Goal: Task Accomplishment & Management: Complete application form

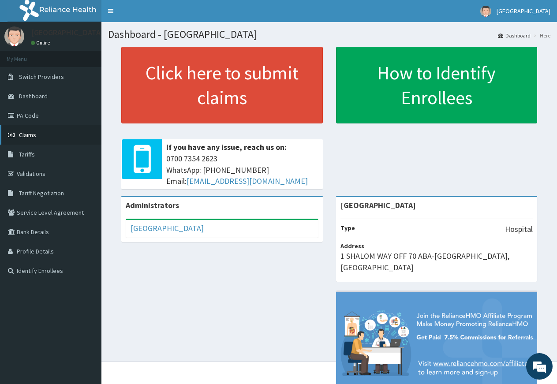
click at [60, 139] on link "Claims" at bounding box center [50, 134] width 101 height 19
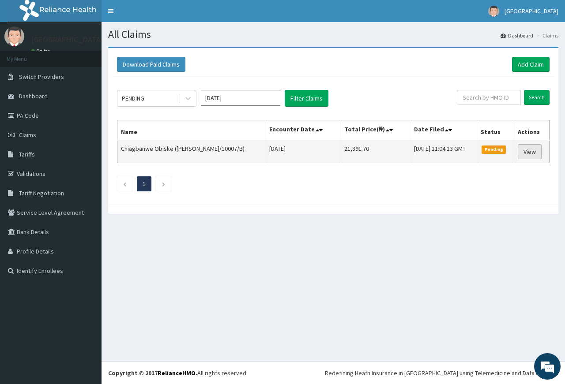
click at [523, 153] on link "View" at bounding box center [530, 151] width 24 height 15
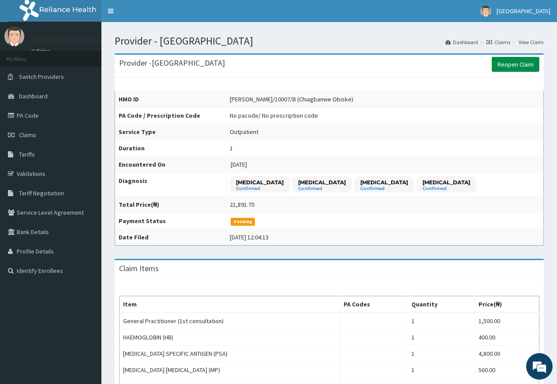
click at [508, 62] on link "Reopen Claim" at bounding box center [516, 64] width 48 height 15
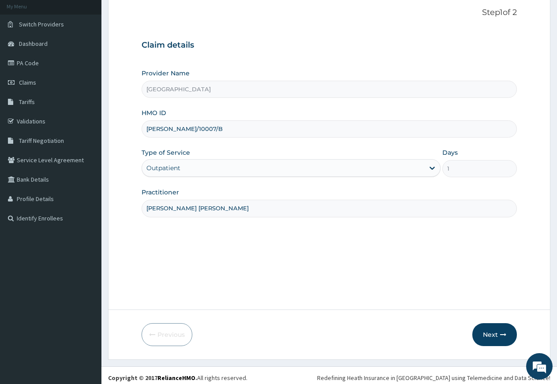
scroll to position [57, 0]
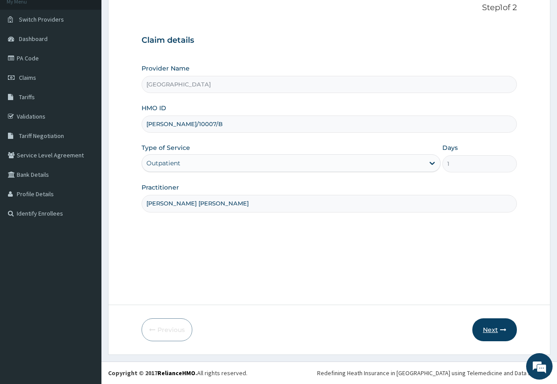
click at [496, 330] on button "Next" at bounding box center [495, 330] width 45 height 23
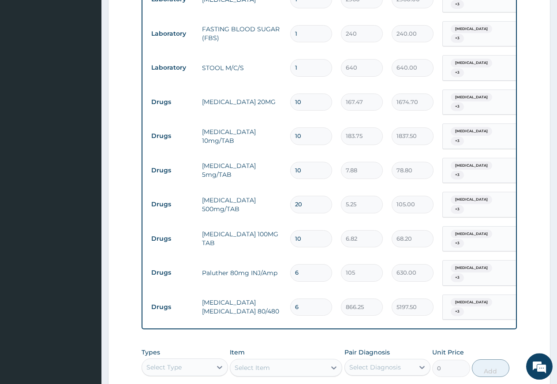
scroll to position [0, 0]
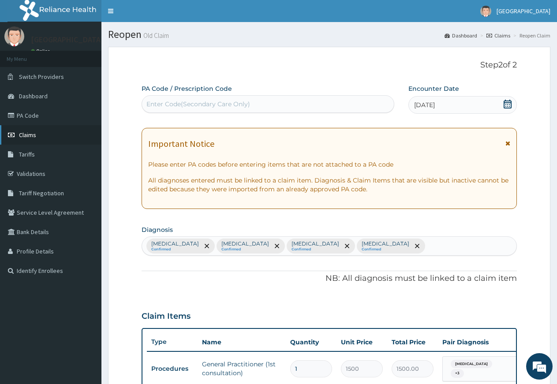
click at [38, 139] on link "Claims" at bounding box center [50, 134] width 101 height 19
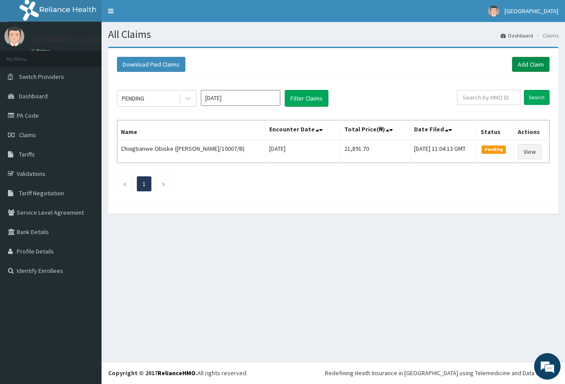
click at [529, 57] on div "Download Paid Claims Add Claim" at bounding box center [333, 65] width 441 height 24
drag, startPoint x: 528, startPoint y: 64, endPoint x: 521, endPoint y: 70, distance: 10.0
click at [527, 65] on link "Add Claim" at bounding box center [531, 64] width 38 height 15
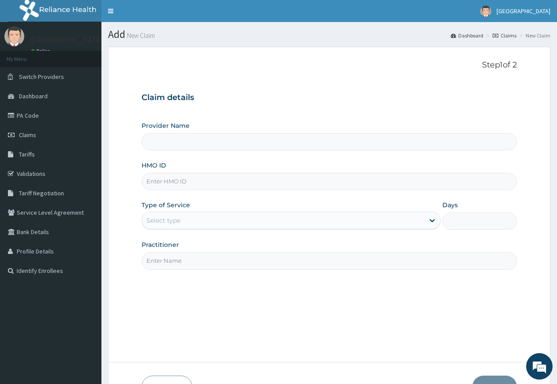
type input "Rosevine Hospital"
click at [177, 182] on input "HMO ID" at bounding box center [329, 181] width 375 height 17
click at [170, 184] on input "UBP/10" at bounding box center [329, 181] width 375 height 17
type input "UBP/10373/A"
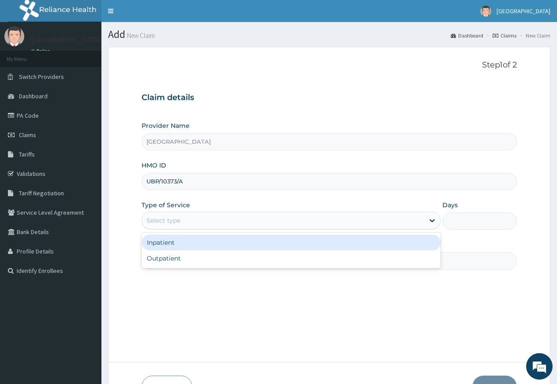
drag, startPoint x: 172, startPoint y: 219, endPoint x: 170, endPoint y: 228, distance: 9.0
click at [172, 220] on div "Select type" at bounding box center [163, 220] width 34 height 9
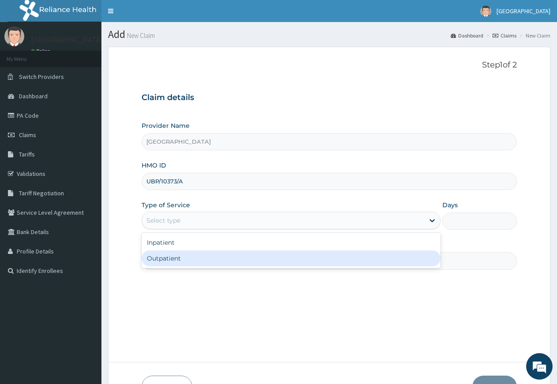
click at [170, 257] on div "Outpatient" at bounding box center [291, 259] width 299 height 16
type input "1"
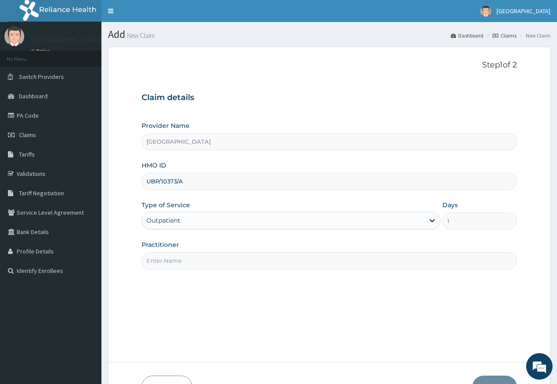
click at [180, 265] on input "Practitioner" at bounding box center [329, 260] width 375 height 17
click at [180, 267] on input "Practitioner" at bounding box center [329, 260] width 375 height 17
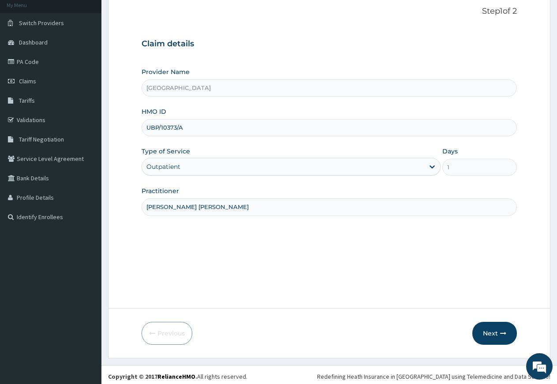
scroll to position [57, 0]
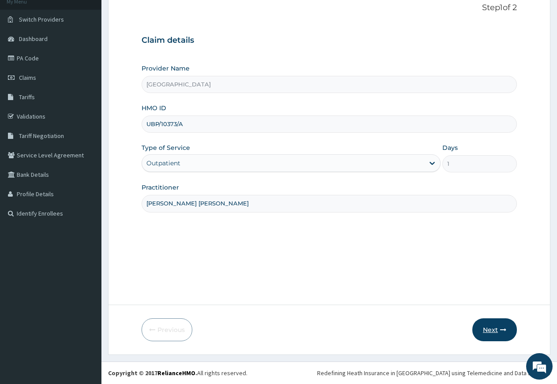
type input "DR NDUBIZU CHINEDU"
click at [488, 329] on button "Next" at bounding box center [495, 330] width 45 height 23
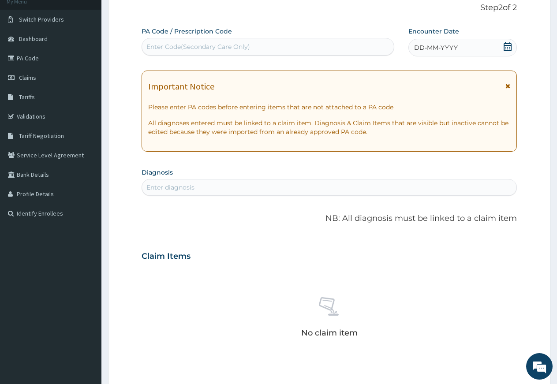
click at [509, 48] on icon at bounding box center [507, 46] width 9 height 9
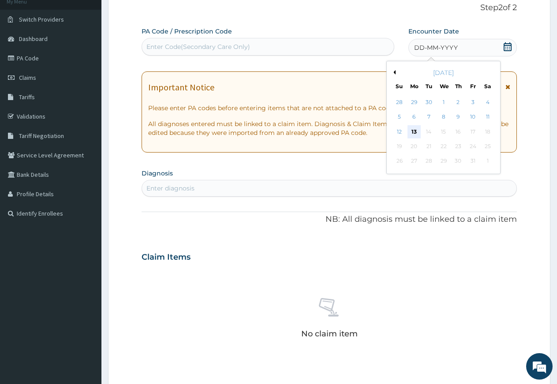
click at [417, 132] on div "13" at bounding box center [414, 131] width 13 height 13
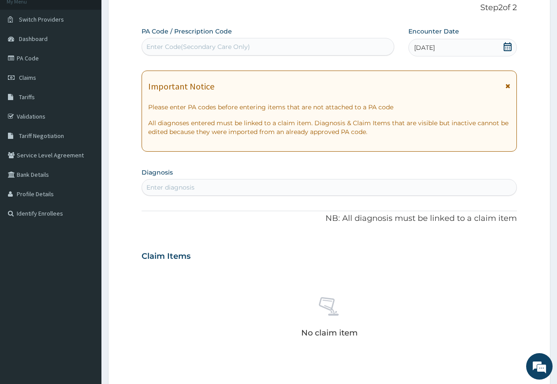
click at [510, 44] on icon at bounding box center [508, 46] width 8 height 9
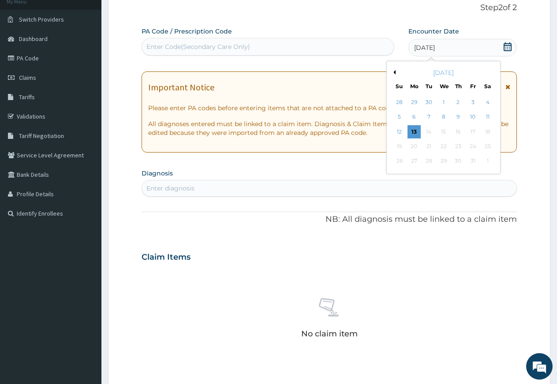
drag, startPoint x: 476, startPoint y: 115, endPoint x: 467, endPoint y: 119, distance: 9.5
click at [473, 118] on div "10" at bounding box center [472, 117] width 13 height 13
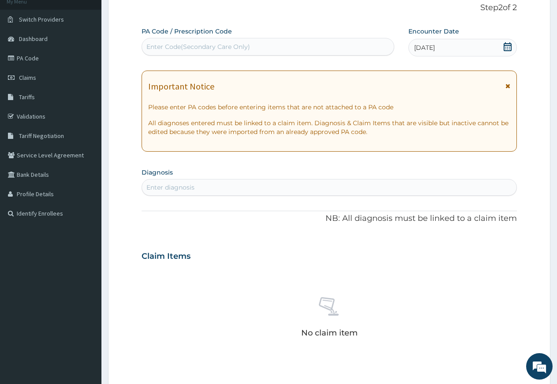
scroll to position [102, 0]
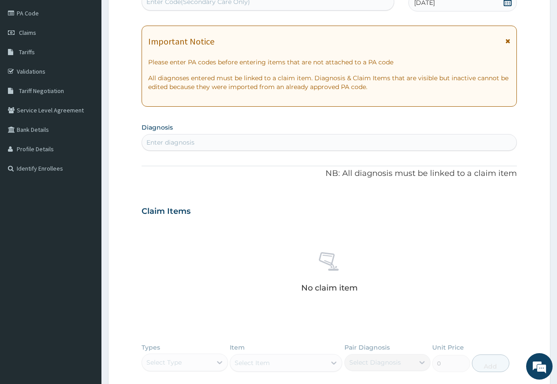
click at [267, 143] on div "Enter diagnosis" at bounding box center [329, 142] width 375 height 14
click at [167, 141] on div "Enter diagnosis" at bounding box center [170, 142] width 48 height 9
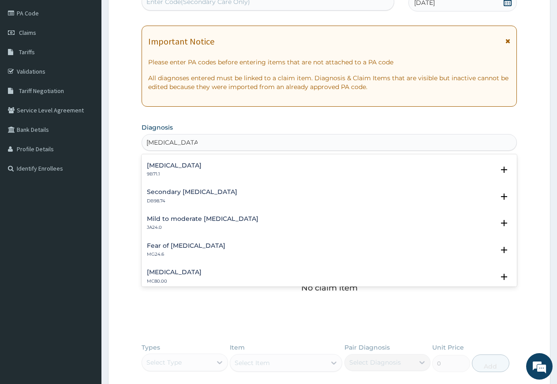
scroll to position [1047, 0]
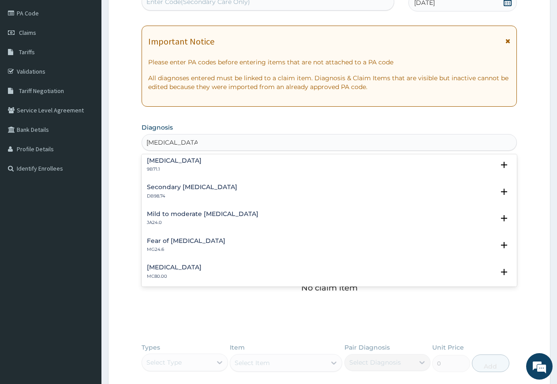
type input "HYPERTENSION"
click at [515, 283] on form "Step 2 of 2 PA Code / Prescription Code Enter Code(Secondary Care Only) Encount…" at bounding box center [329, 223] width 443 height 558
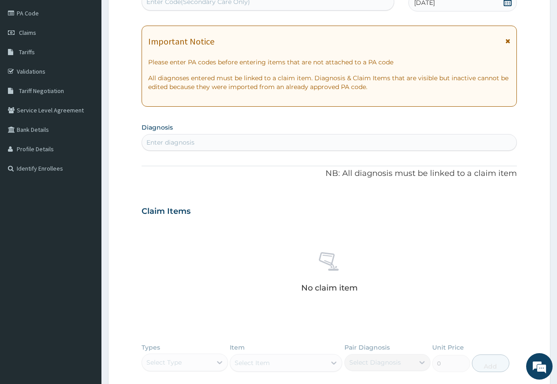
click at [512, 283] on div "No claim item" at bounding box center [329, 273] width 375 height 101
click at [199, 137] on div "Enter diagnosis" at bounding box center [329, 142] width 375 height 14
type input "S"
type input "HYPERTENSION"
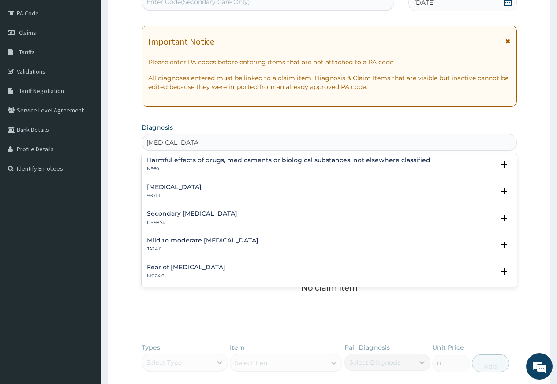
scroll to position [1020, 0]
click at [233, 211] on div "Secondary portal hypertension DB98.74 Select Status Query Query covers suspecte…" at bounding box center [329, 220] width 375 height 27
click at [229, 216] on h4 "Secondary portal hypertension" at bounding box center [192, 214] width 90 height 7
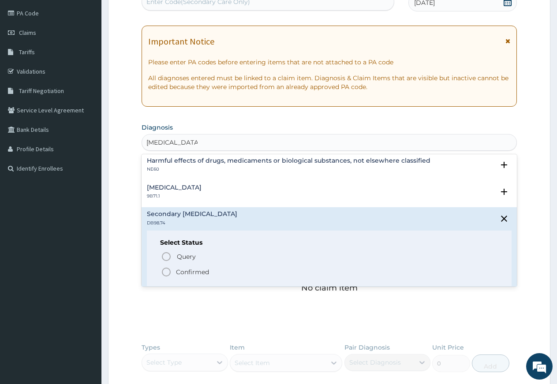
click at [173, 272] on span "Confirmed" at bounding box center [330, 272] width 338 height 11
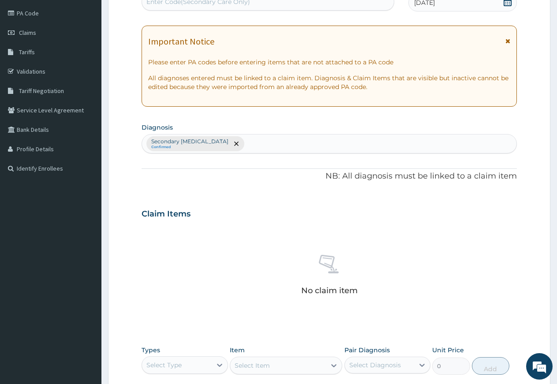
click at [254, 145] on div "Secondary portal hypertension Confirmed" at bounding box center [329, 144] width 375 height 19
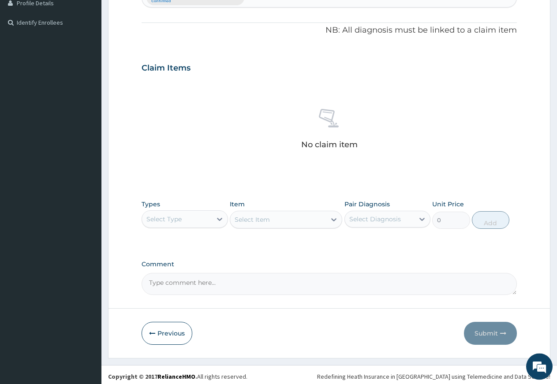
scroll to position [252, 0]
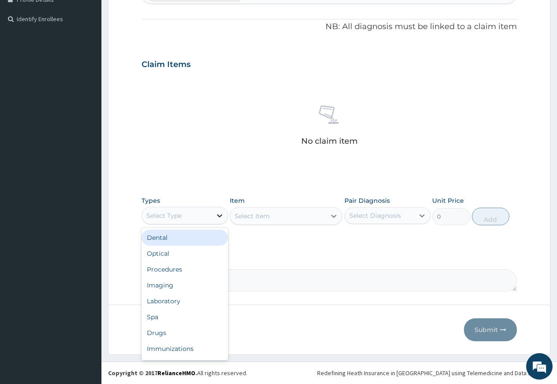
click at [219, 216] on icon at bounding box center [219, 215] width 5 height 3
click at [187, 296] on div "Laboratory" at bounding box center [185, 301] width 86 height 16
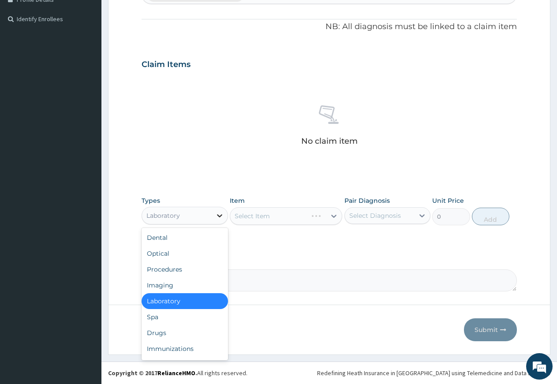
drag, startPoint x: 218, startPoint y: 215, endPoint x: 211, endPoint y: 266, distance: 51.6
click at [217, 215] on icon at bounding box center [219, 215] width 9 height 9
click at [170, 269] on div "Procedures" at bounding box center [185, 270] width 86 height 16
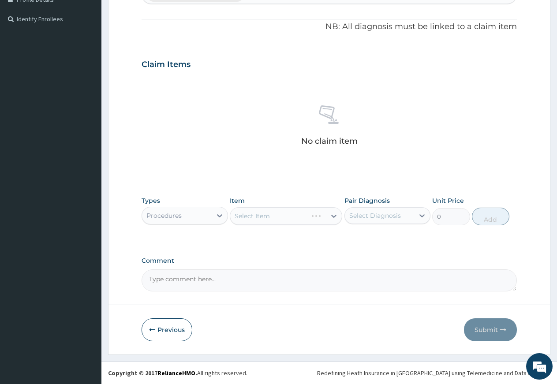
click at [374, 215] on div "Select Diagnosis" at bounding box center [375, 215] width 52 height 9
click at [376, 241] on label "Secondary portal hypertension" at bounding box center [392, 242] width 67 height 18
checkbox input "true"
click at [290, 221] on div "Select Item" at bounding box center [278, 216] width 96 height 14
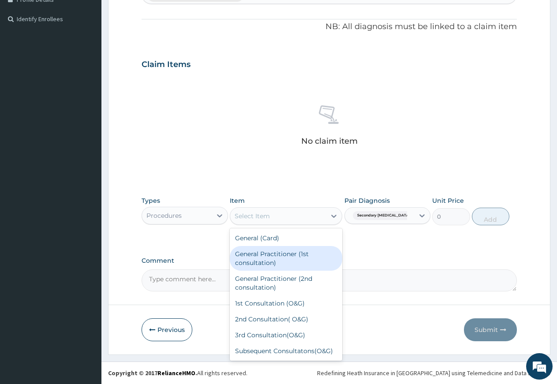
click at [279, 263] on div "General Practitioner (1st consultation)" at bounding box center [286, 258] width 113 height 25
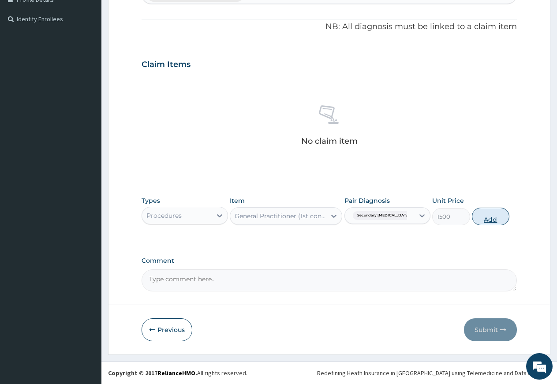
click at [489, 218] on button "Add" at bounding box center [491, 217] width 38 height 18
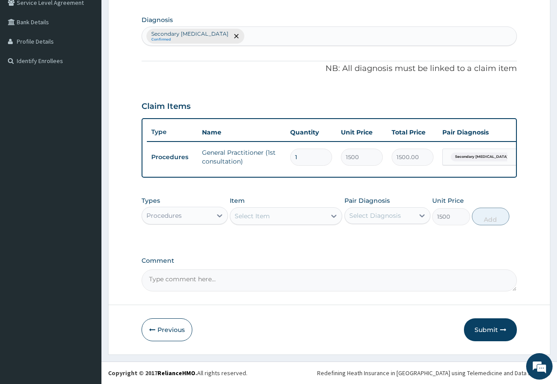
type input "0"
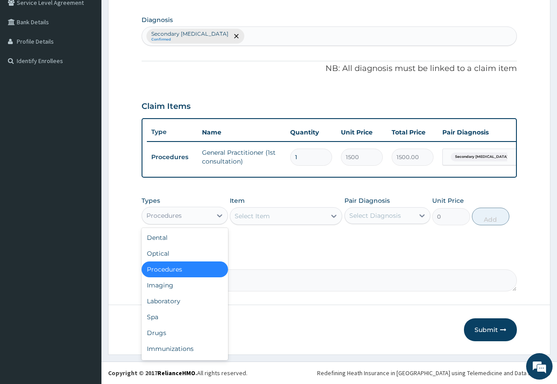
drag, startPoint x: 221, startPoint y: 215, endPoint x: 210, endPoint y: 251, distance: 37.3
click at [220, 217] on icon at bounding box center [219, 215] width 9 height 9
drag, startPoint x: 156, startPoint y: 334, endPoint x: 201, endPoint y: 307, distance: 52.1
click at [159, 332] on div "Drugs" at bounding box center [185, 333] width 86 height 16
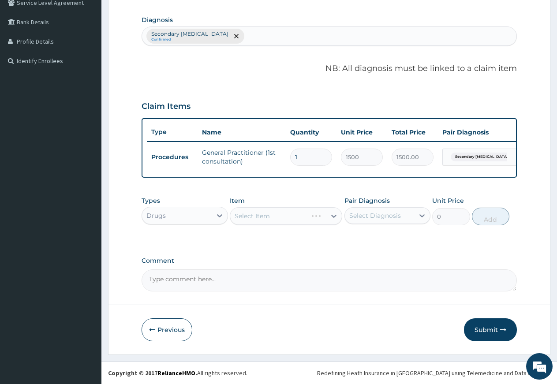
click at [359, 216] on div "Select Diagnosis" at bounding box center [375, 215] width 52 height 9
click at [358, 245] on div "Secondary portal hypertension" at bounding box center [388, 242] width 86 height 27
checkbox input "true"
click at [274, 217] on div "Select Item" at bounding box center [278, 216] width 96 height 14
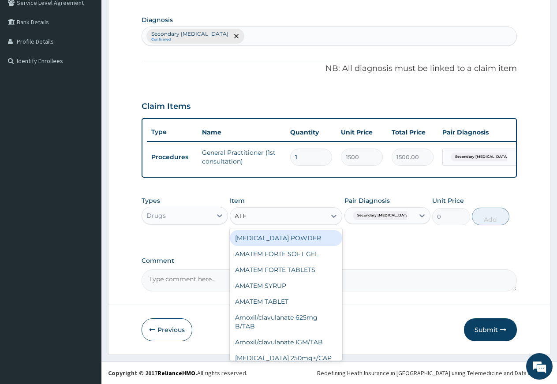
type input "ATEN"
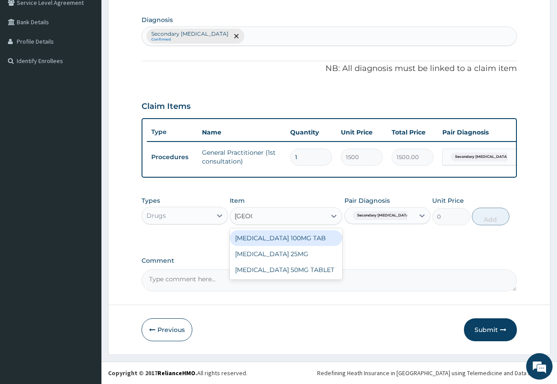
click at [274, 237] on div "ATENOLOL 100MG TAB" at bounding box center [286, 238] width 113 height 16
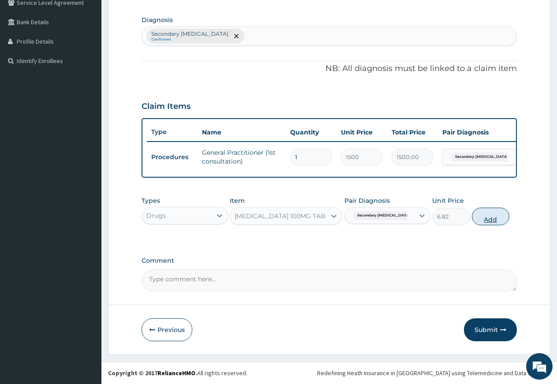
click at [492, 222] on button "Add" at bounding box center [491, 217] width 38 height 18
type input "0"
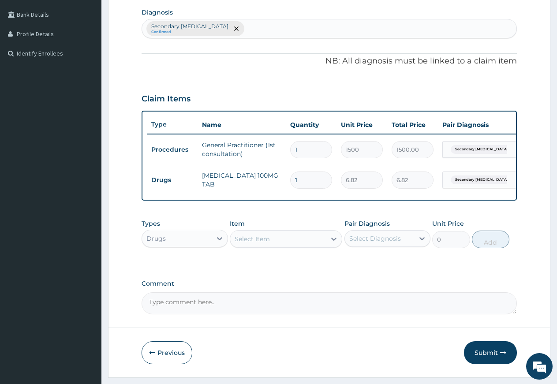
type input "0.00"
type input "2"
type input "13.64"
type input "0.00"
type input "3"
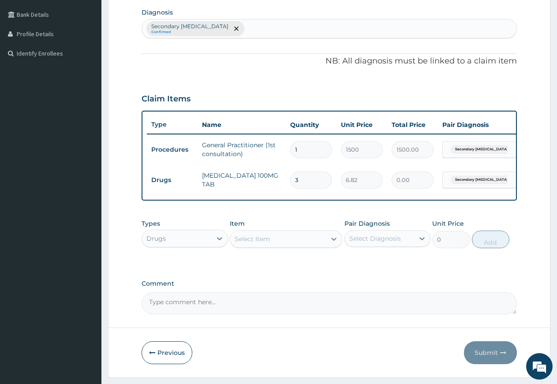
type input "20.46"
type input "30"
type input "204.60"
type input "30"
click at [258, 244] on div "Select Item" at bounding box center [252, 239] width 35 height 9
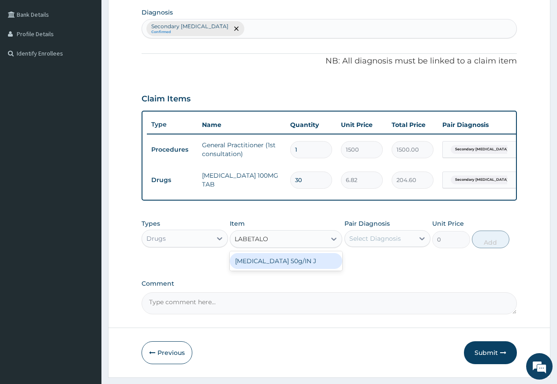
type input "LABETALOL"
click at [257, 269] on div "Labetalol 50g/IN J" at bounding box center [286, 261] width 113 height 16
type input "787.5"
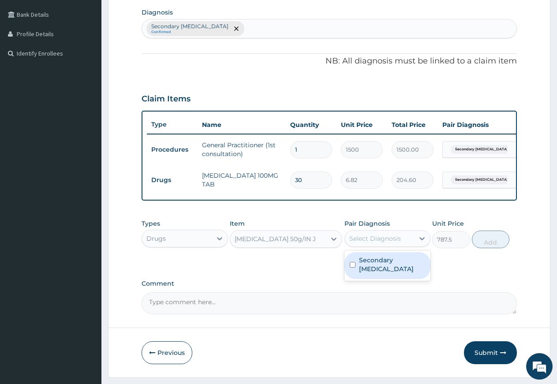
click at [377, 243] on div "Select Diagnosis" at bounding box center [375, 238] width 52 height 9
click at [373, 274] on label "Secondary portal hypertension" at bounding box center [392, 265] width 67 height 18
checkbox input "true"
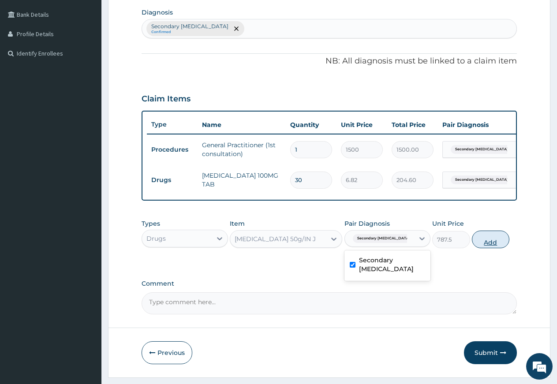
click at [492, 248] on button "Add" at bounding box center [491, 240] width 38 height 18
type input "0"
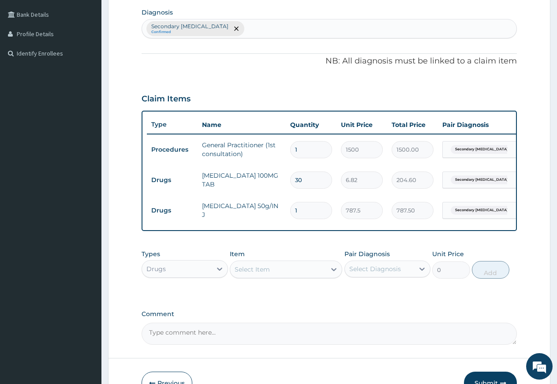
type input "10"
type input "7875.00"
type input "10"
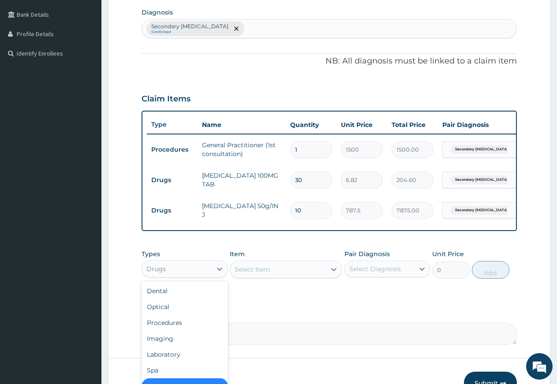
drag, startPoint x: 220, startPoint y: 274, endPoint x: 210, endPoint y: 300, distance: 27.5
click at [220, 274] on icon at bounding box center [219, 269] width 9 height 9
click at [165, 359] on div "Laboratory" at bounding box center [185, 355] width 86 height 16
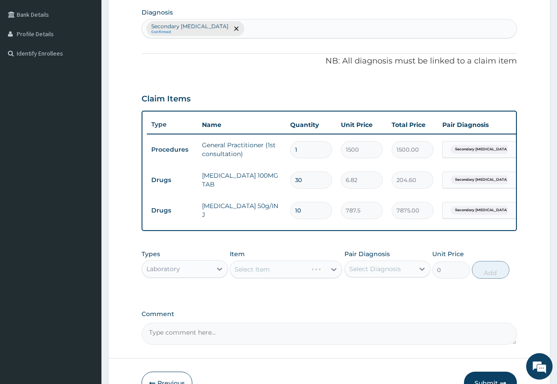
click at [367, 274] on div "Select Diagnosis" at bounding box center [375, 269] width 52 height 9
click at [360, 302] on label "Secondary portal hypertension" at bounding box center [392, 295] width 67 height 18
checkbox input "true"
click at [285, 277] on div "Select Item" at bounding box center [278, 270] width 96 height 14
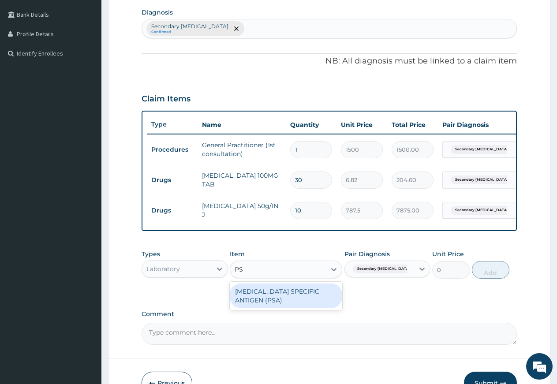
type input "PSA"
click at [272, 305] on div "PROSTATE SPECIFIC ANTIGEN (PSA)" at bounding box center [286, 296] width 113 height 25
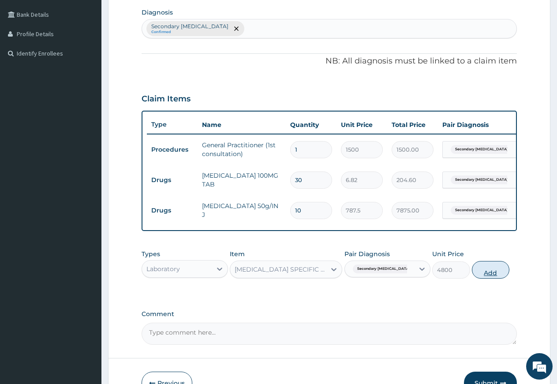
drag, startPoint x: 496, startPoint y: 278, endPoint x: 472, endPoint y: 285, distance: 24.4
click at [495, 278] on button "Add" at bounding box center [491, 270] width 38 height 18
type input "0"
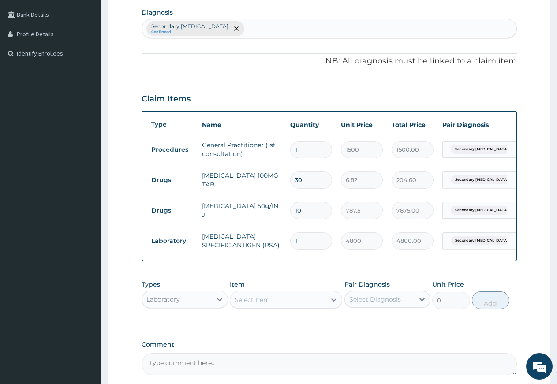
click at [278, 307] on div "Select Item" at bounding box center [278, 300] width 96 height 14
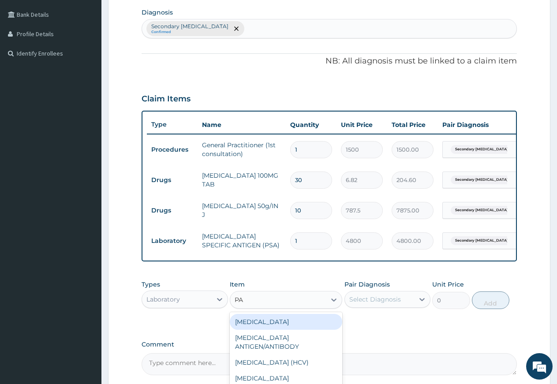
type input "PAR"
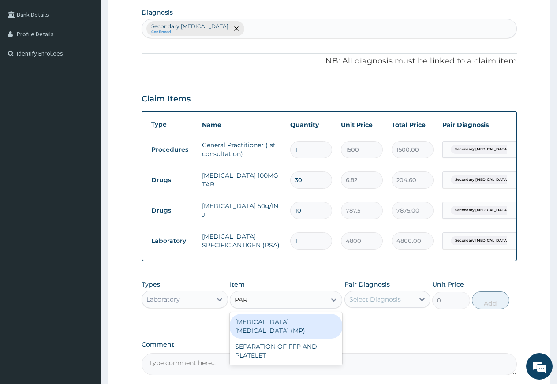
drag, startPoint x: 276, startPoint y: 326, endPoint x: 318, endPoint y: 334, distance: 43.2
click at [282, 330] on div "MALARIA PARASITE (MP)" at bounding box center [286, 326] width 113 height 25
type input "560"
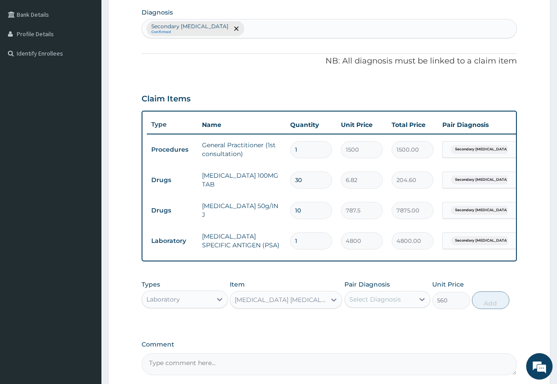
drag, startPoint x: 377, startPoint y: 303, endPoint x: 379, endPoint y: 318, distance: 14.8
click at [377, 304] on div "Select Diagnosis" at bounding box center [375, 299] width 52 height 9
drag, startPoint x: 374, startPoint y: 338, endPoint x: 432, endPoint y: 334, distance: 58.3
click at [385, 334] on label "Secondary portal hypertension" at bounding box center [392, 326] width 67 height 18
checkbox input "true"
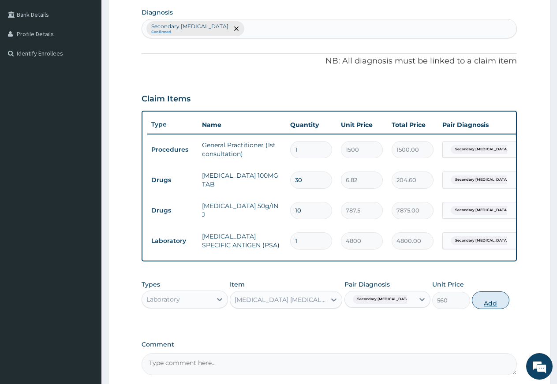
click at [479, 308] on button "Add" at bounding box center [491, 301] width 38 height 18
type input "0"
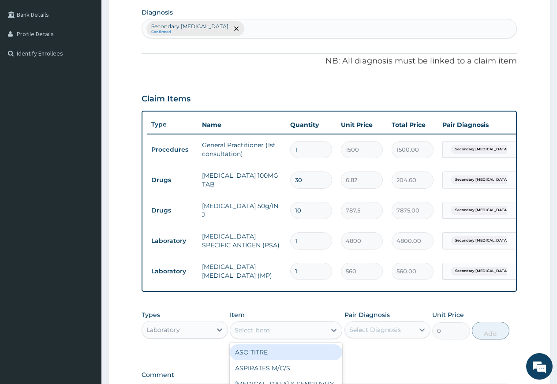
click at [316, 336] on div "Select Item" at bounding box center [278, 330] width 96 height 14
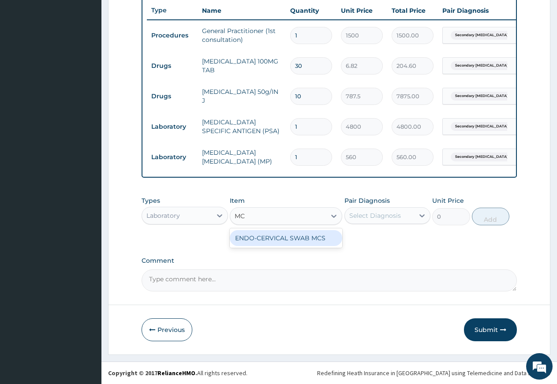
type input "M"
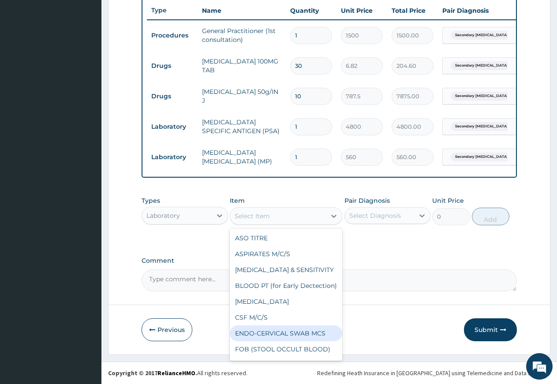
type input "R"
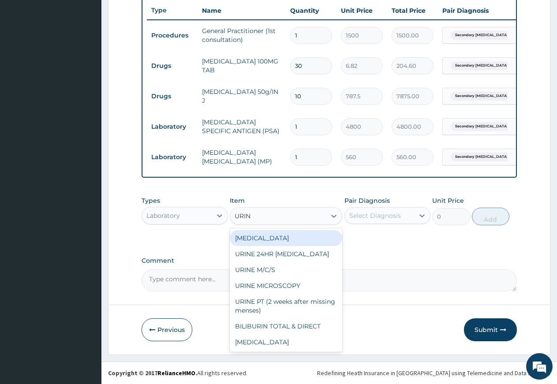
type input "URINE"
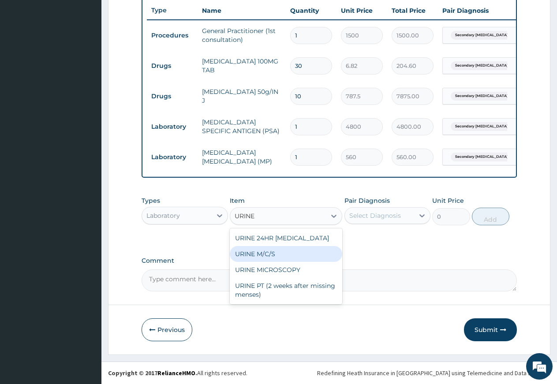
click at [274, 252] on div "URINE M/C/S" at bounding box center [286, 254] width 113 height 16
type input "640"
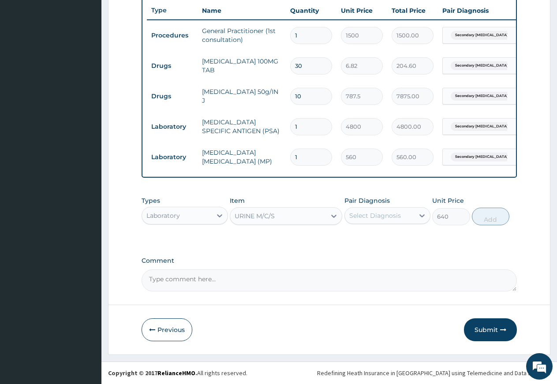
drag, startPoint x: 388, startPoint y: 213, endPoint x: 390, endPoint y: 223, distance: 9.8
click at [389, 216] on div "Select Diagnosis" at bounding box center [375, 215] width 52 height 9
drag, startPoint x: 384, startPoint y: 248, endPoint x: 401, endPoint y: 248, distance: 16.3
click at [391, 248] on label "Secondary portal hypertension" at bounding box center [392, 242] width 67 height 18
checkbox input "true"
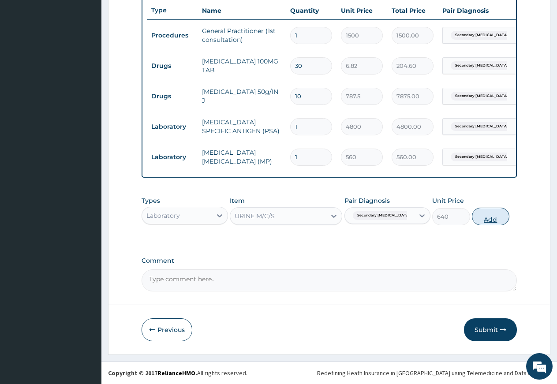
click at [487, 220] on button "Add" at bounding box center [491, 217] width 38 height 18
type input "0"
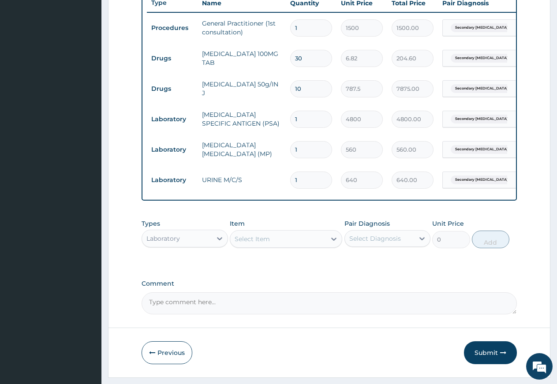
scroll to position [370, 0]
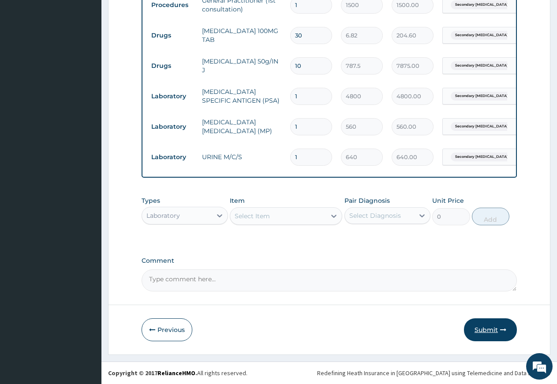
click at [481, 328] on button "Submit" at bounding box center [490, 330] width 53 height 23
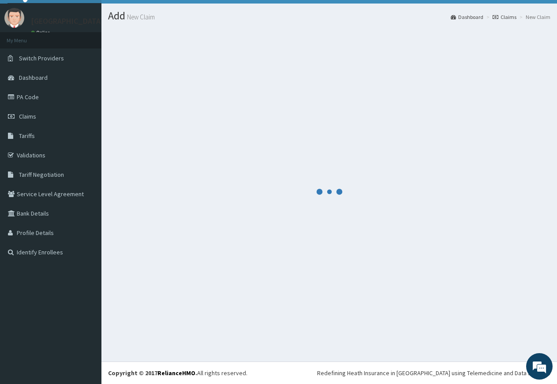
scroll to position [19, 0]
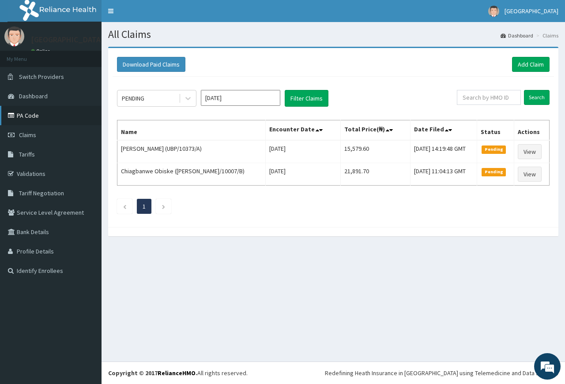
click at [45, 120] on link "PA Code" at bounding box center [50, 115] width 101 height 19
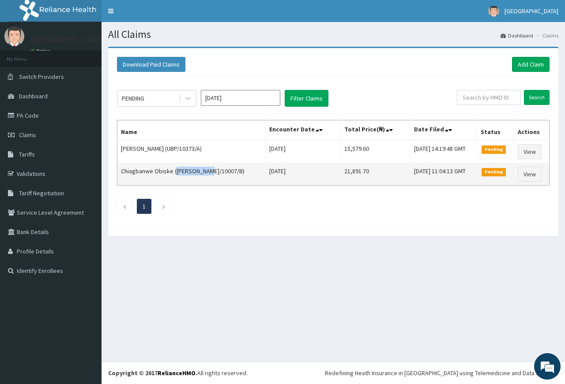
drag, startPoint x: 175, startPoint y: 170, endPoint x: 207, endPoint y: 171, distance: 32.2
click at [207, 171] on td "Chiagbanwe Obiske ([PERSON_NAME]/10007/B)" at bounding box center [191, 174] width 148 height 23
copy td "BEV/10007/B"
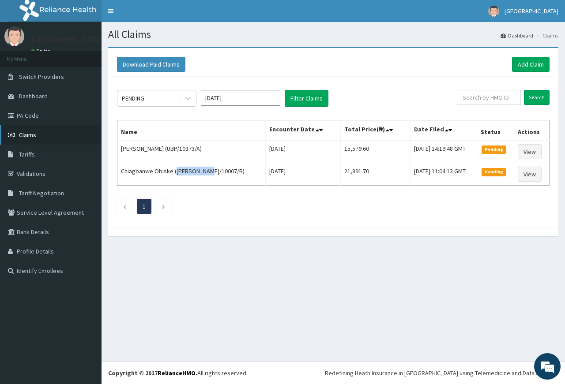
click at [39, 135] on link "Claims" at bounding box center [50, 134] width 101 height 19
click at [20, 115] on link "PA Code" at bounding box center [50, 115] width 101 height 19
